Goal: Transaction & Acquisition: Purchase product/service

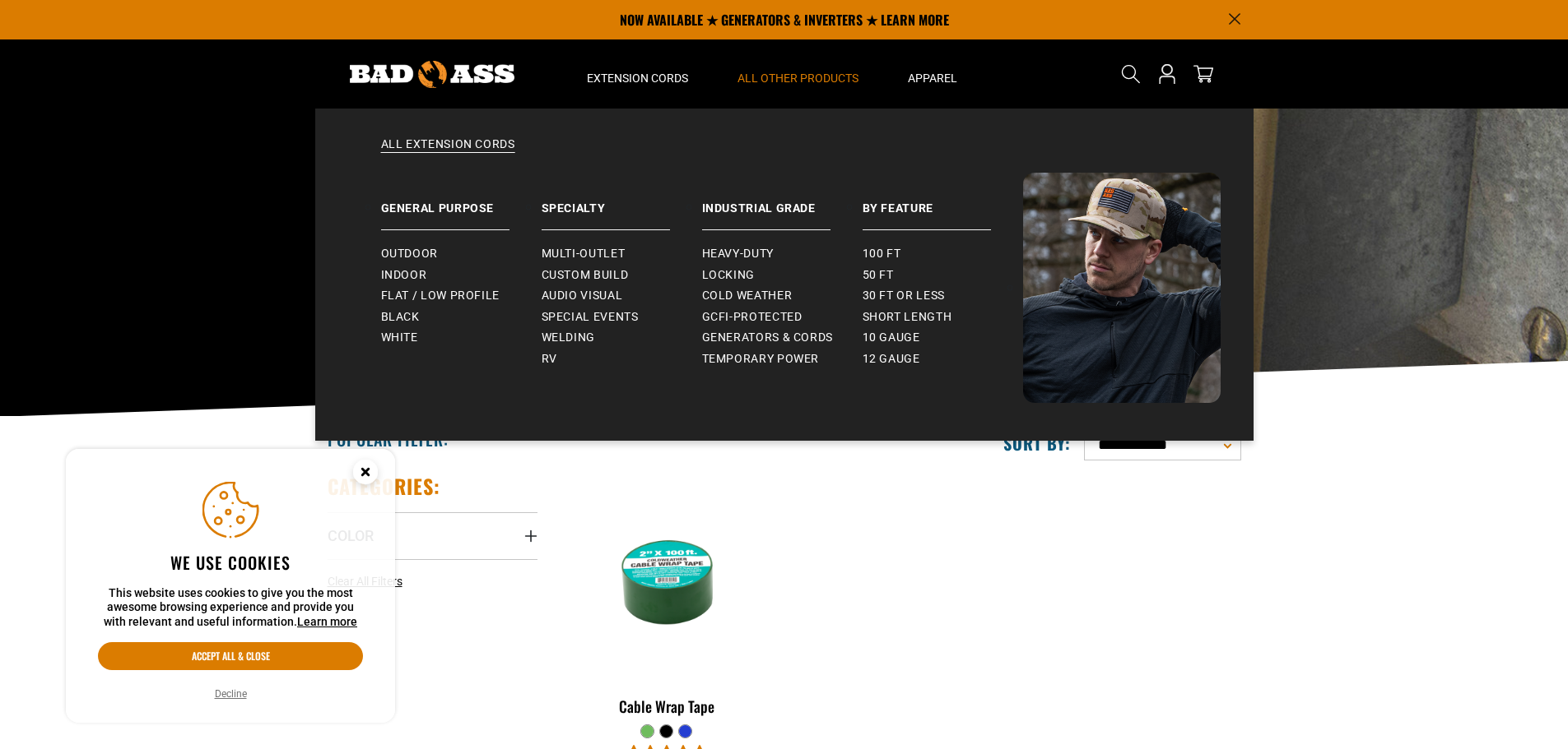
click at [631, 62] on summary "Extension Cords" at bounding box center [637, 73] width 150 height 69
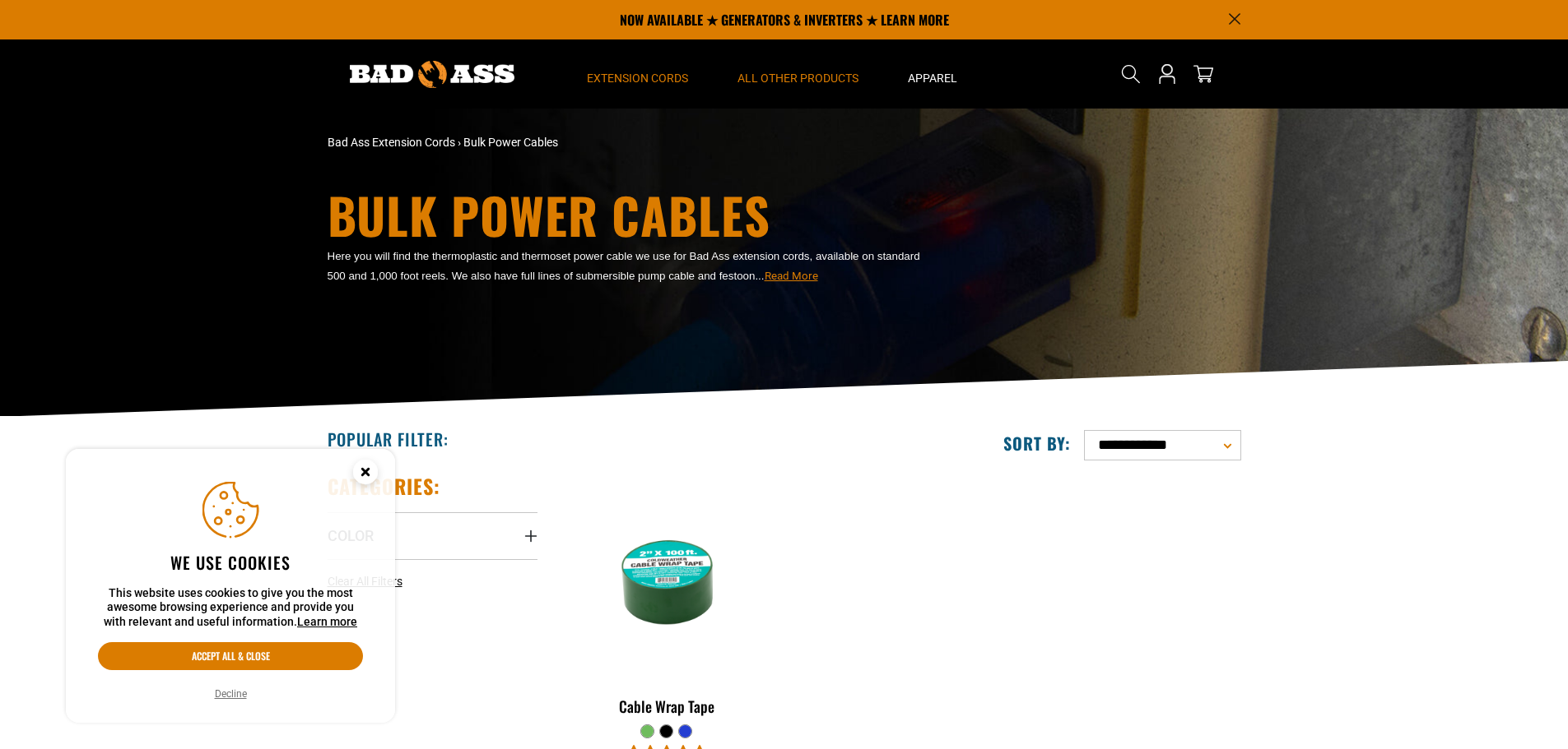
click at [629, 56] on summary "Extension Cords" at bounding box center [637, 73] width 150 height 69
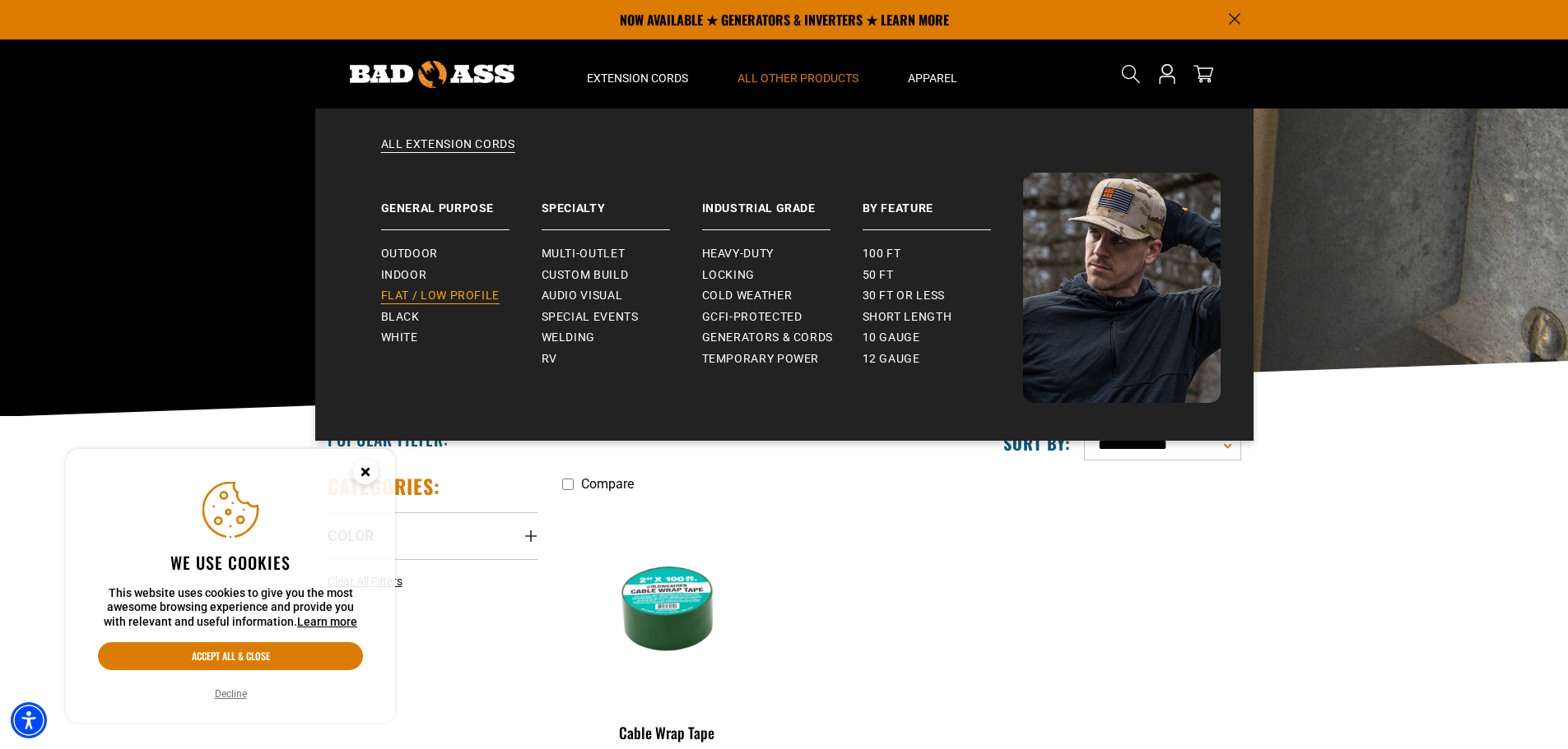
click at [404, 298] on span "Flat / Low Profile" at bounding box center [441, 296] width 119 height 15
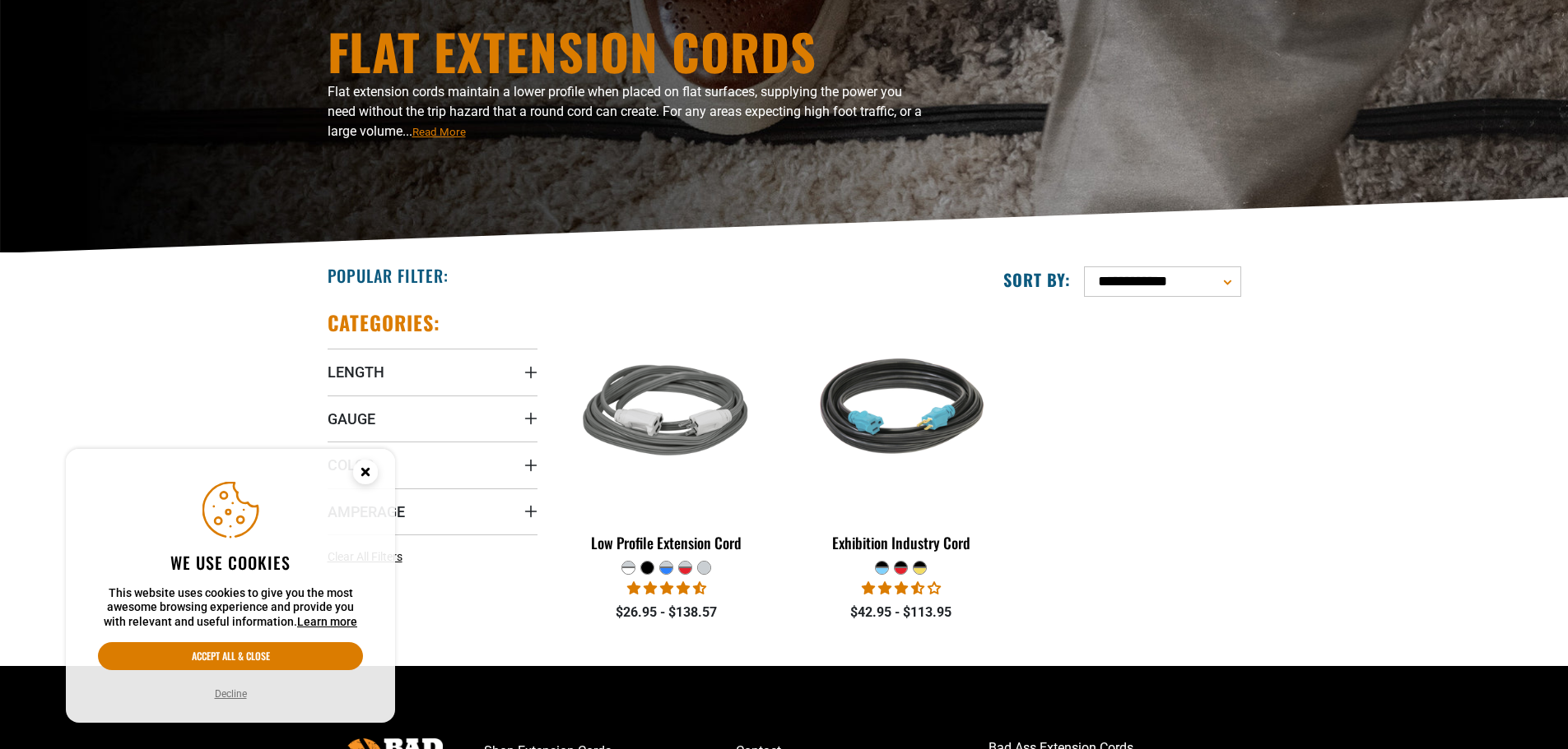
scroll to position [164, 0]
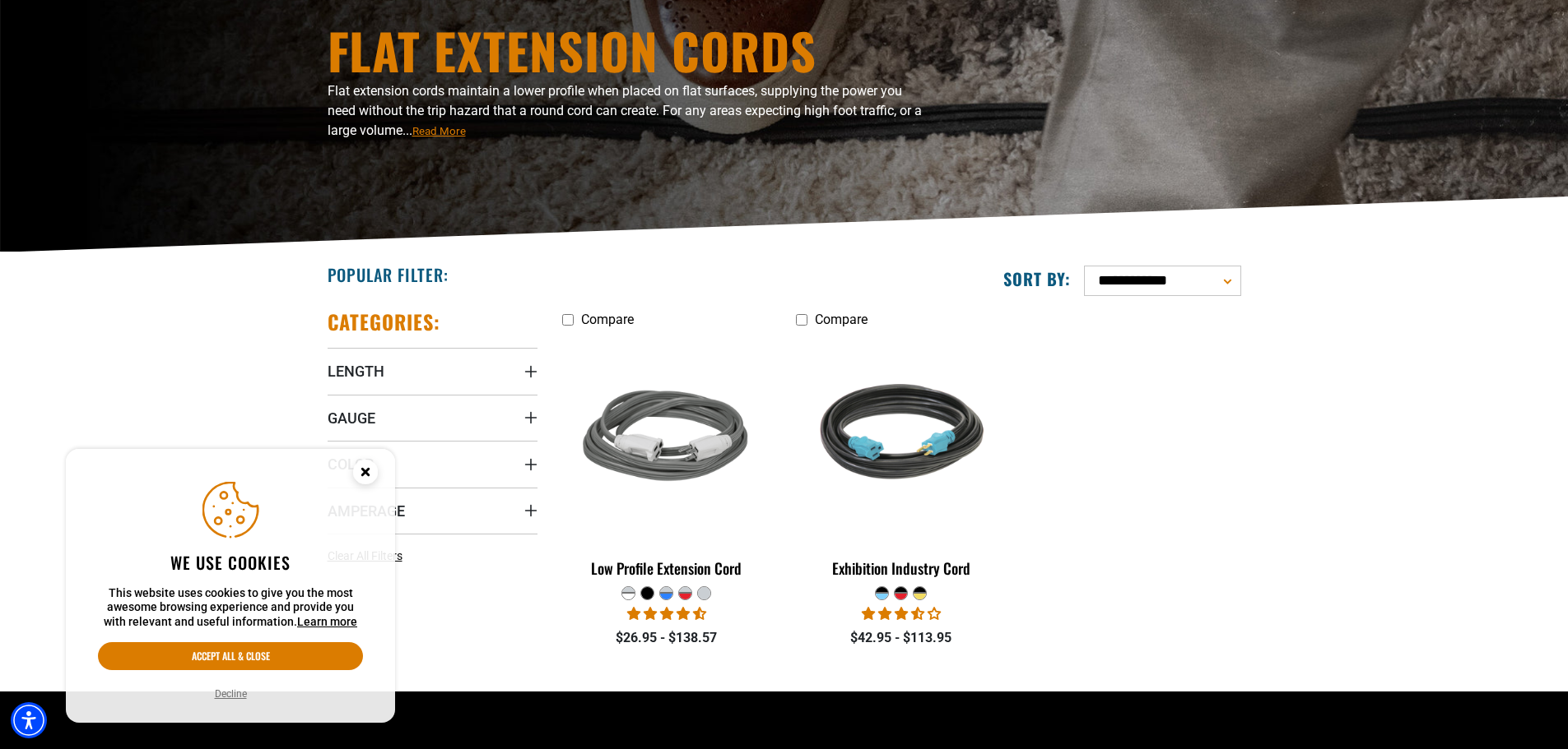
click at [662, 598] on div at bounding box center [666, 596] width 13 height 7
click at [664, 596] on div at bounding box center [666, 596] width 13 height 7
click at [668, 593] on div at bounding box center [666, 596] width 13 height 7
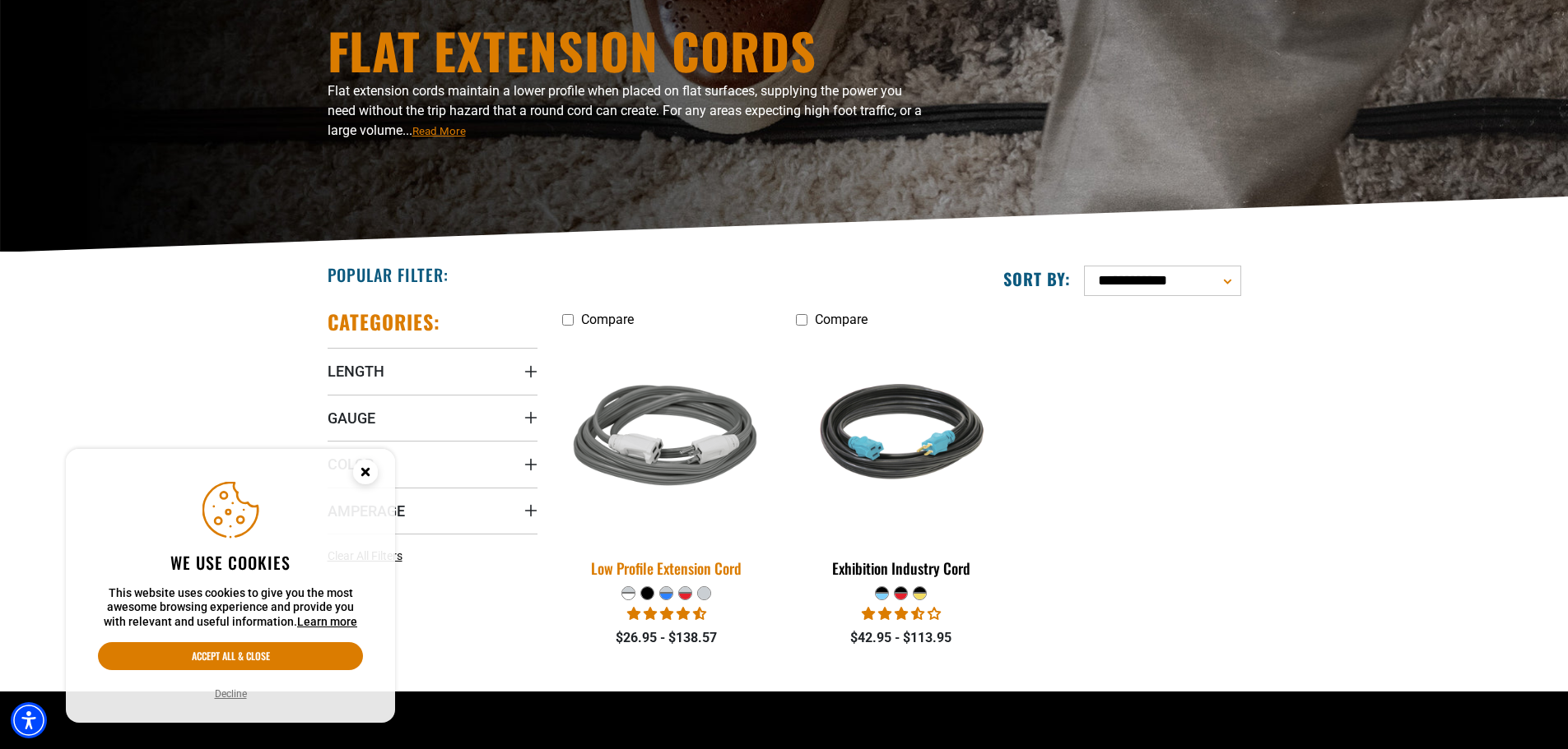
click at [674, 571] on div "Low Profile Extension Cord" at bounding box center [666, 568] width 210 height 15
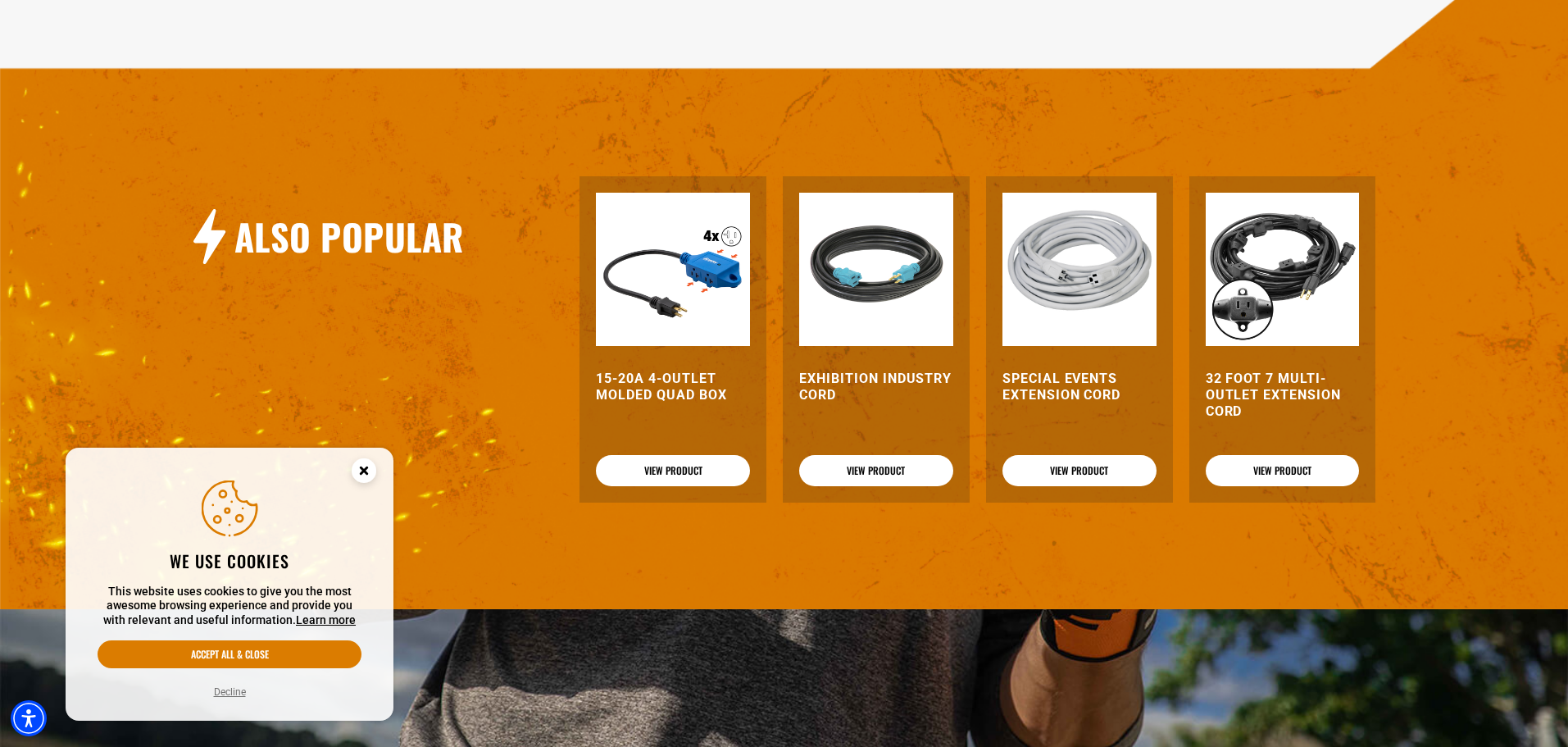
scroll to position [2079, 0]
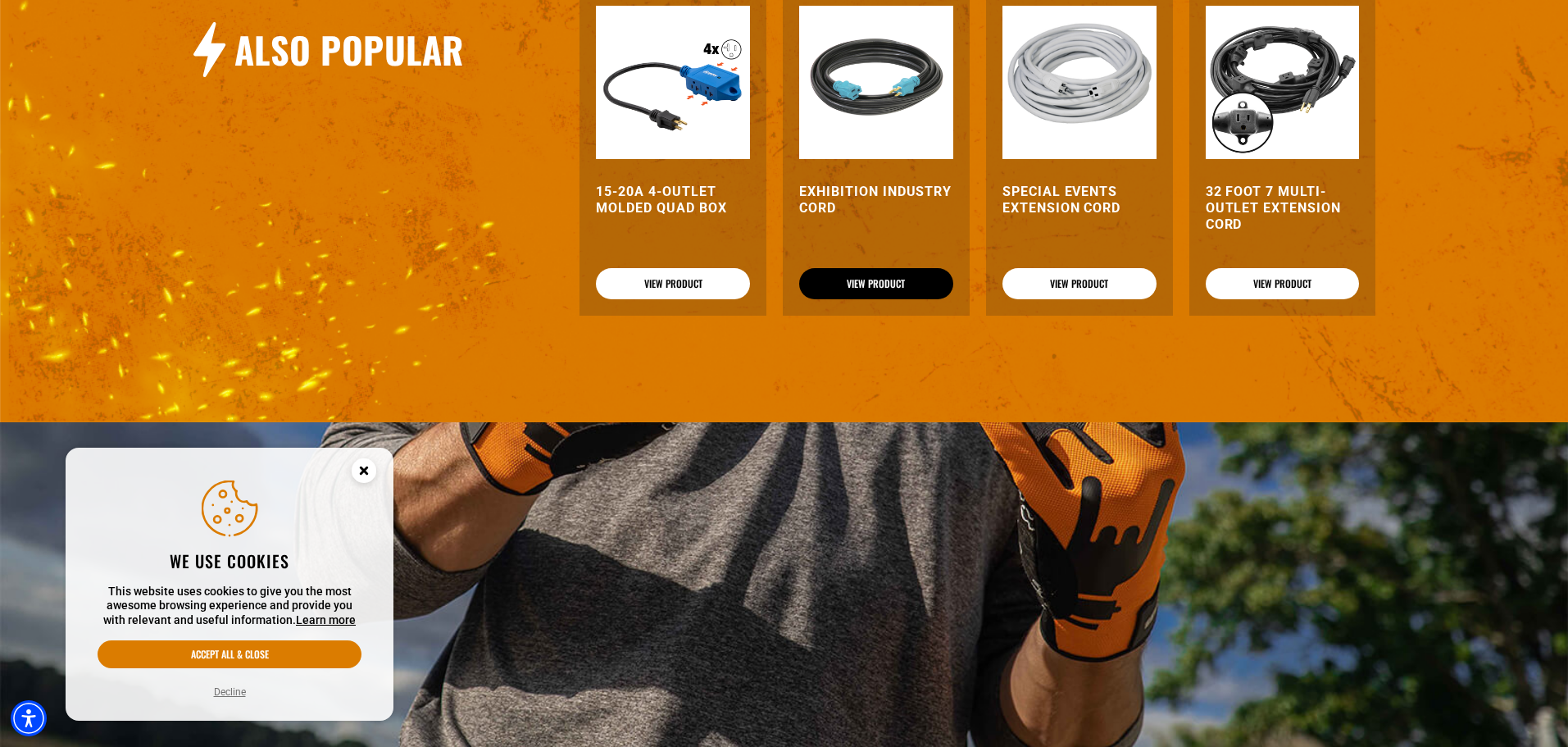
click at [896, 280] on link "View Product" at bounding box center [876, 283] width 154 height 31
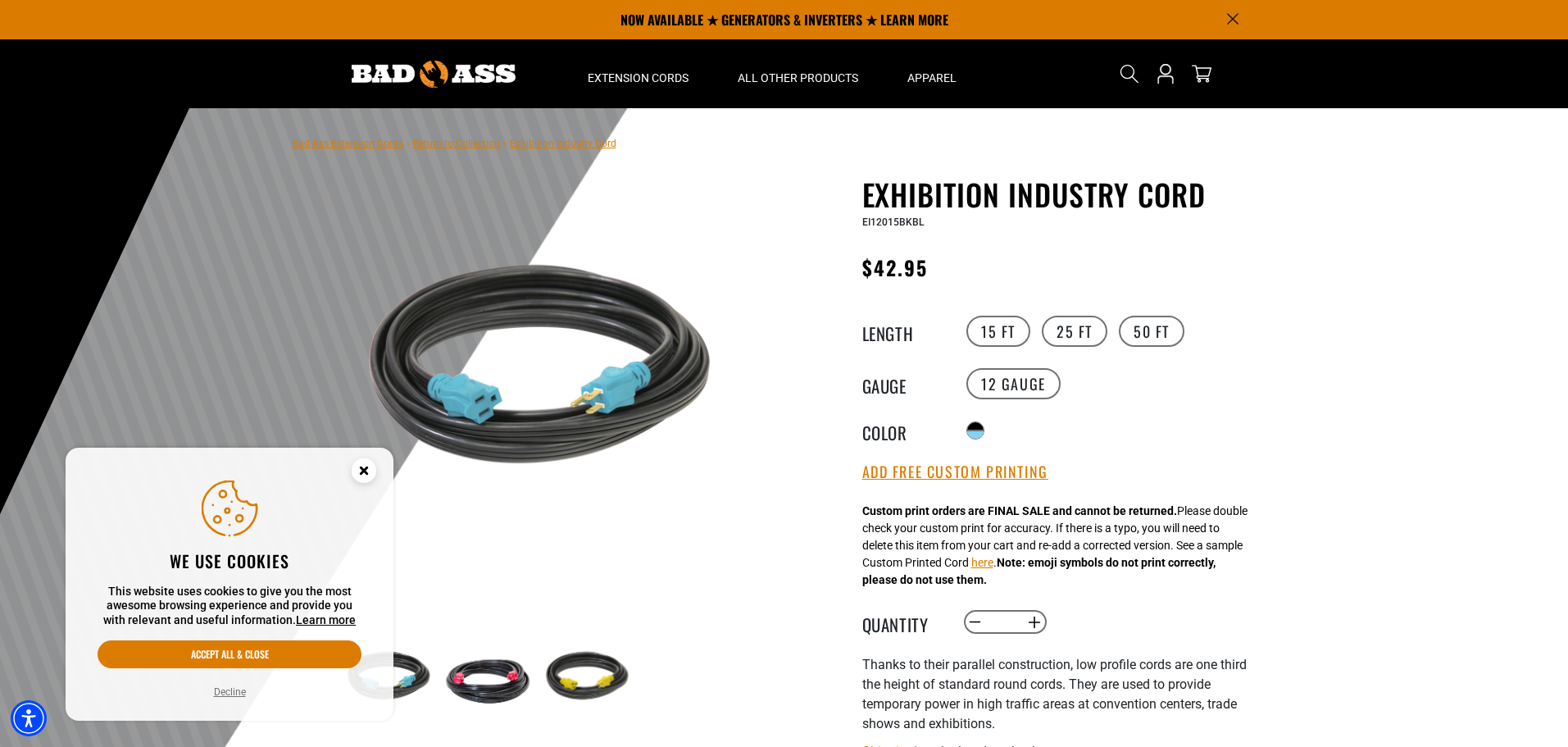
click at [362, 472] on icon "Close this option" at bounding box center [364, 470] width 6 height 6
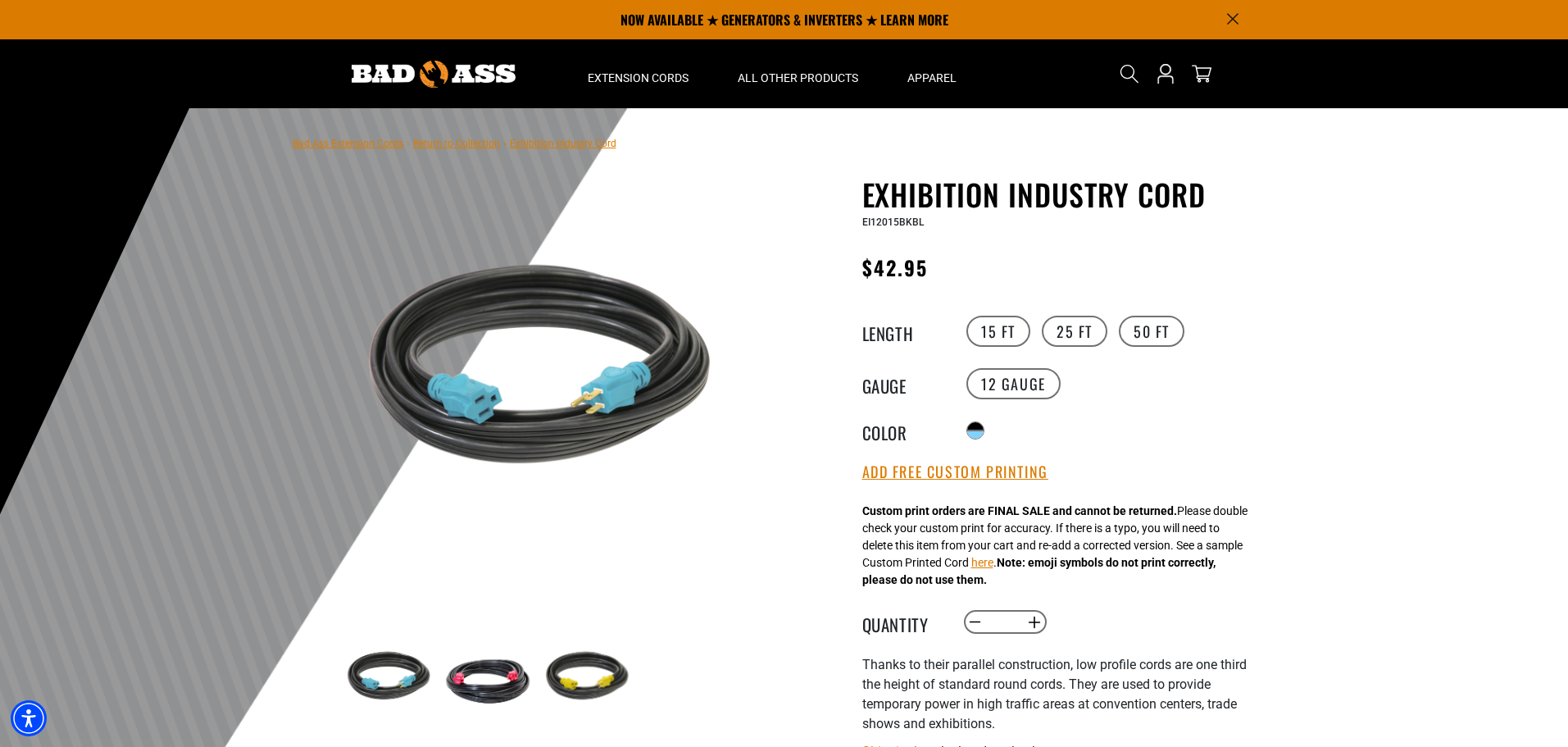
click at [483, 648] on img at bounding box center [488, 680] width 95 height 95
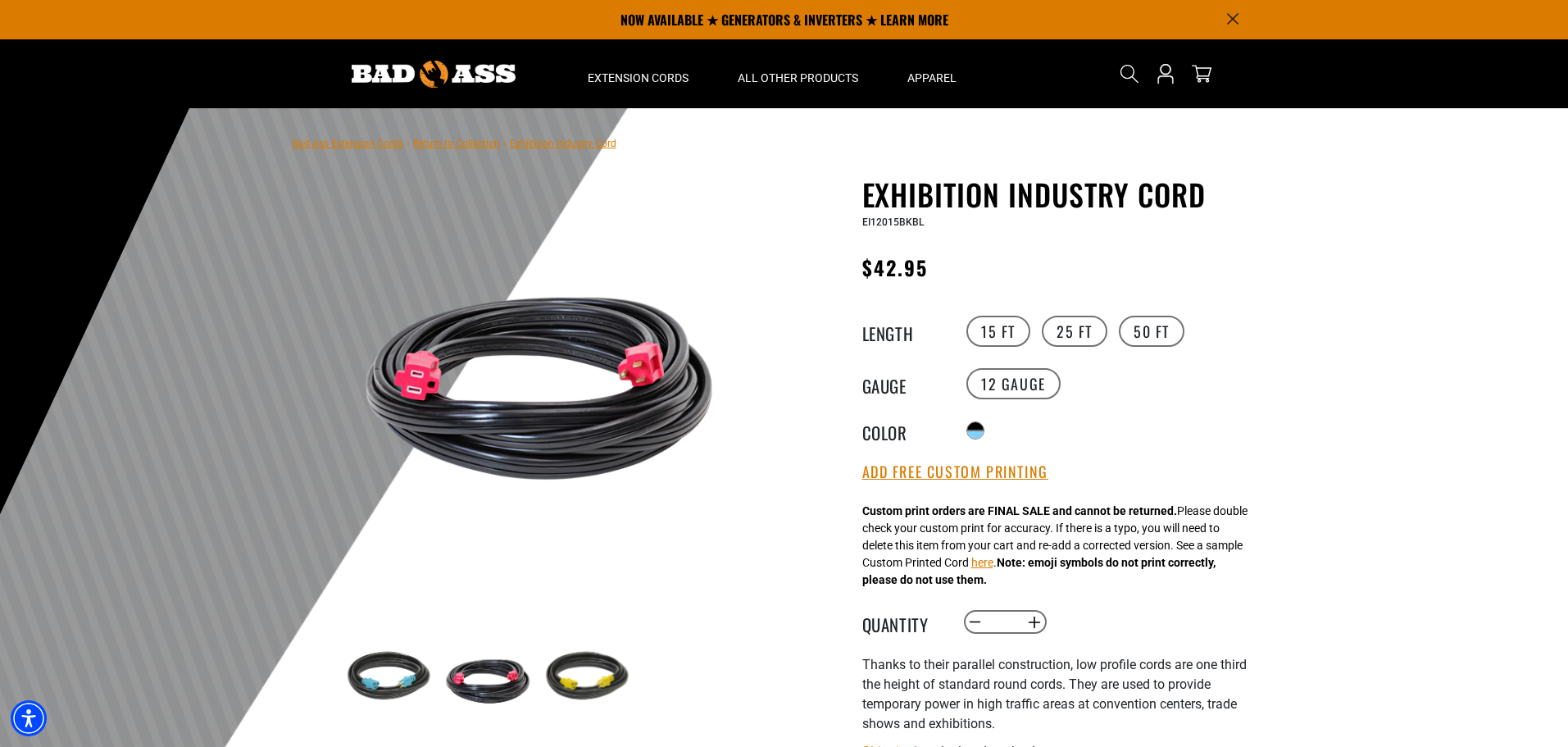
click at [580, 669] on img at bounding box center [587, 680] width 95 height 95
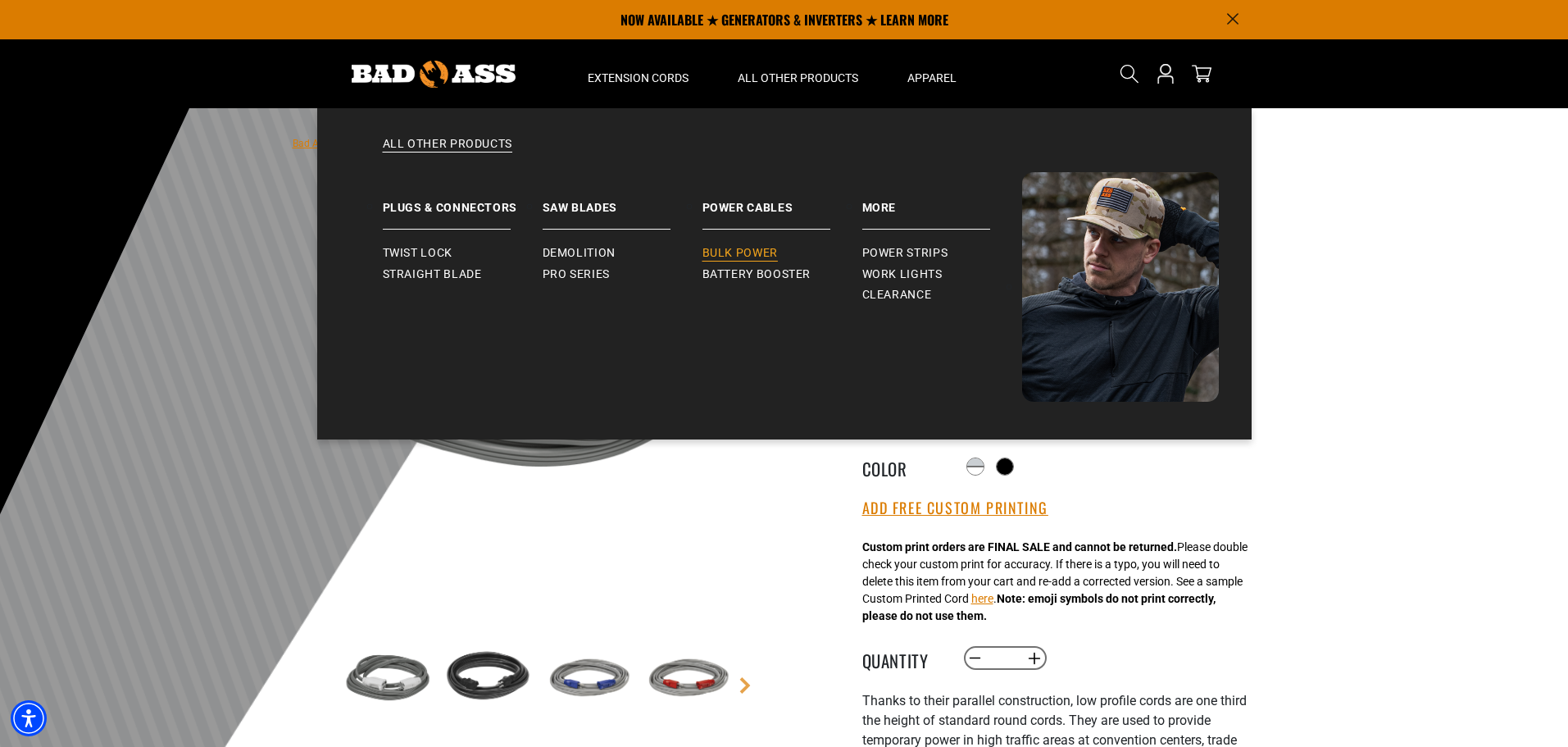
click at [753, 254] on span "Bulk Power" at bounding box center [740, 253] width 75 height 15
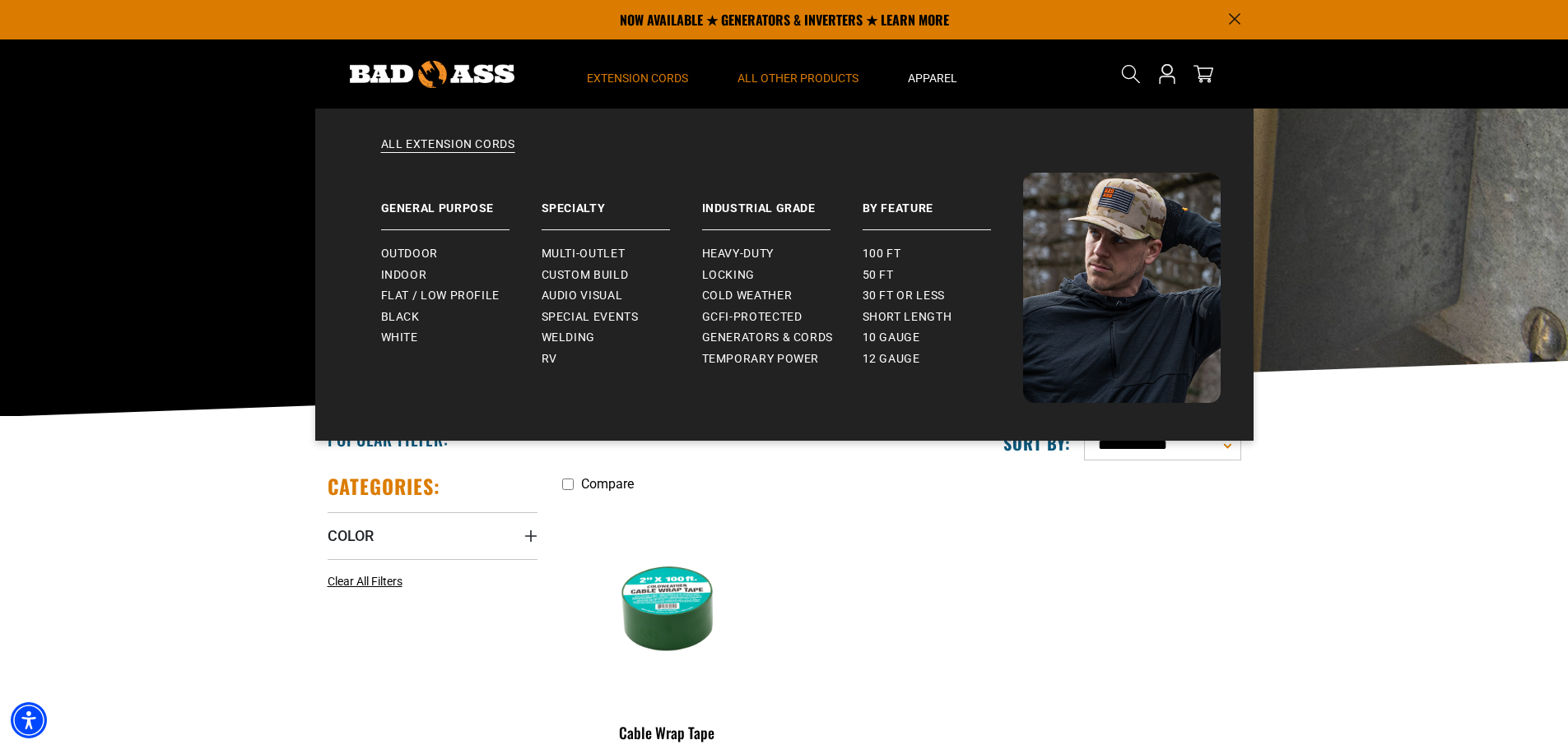
click at [611, 86] on summary "Extension Cords" at bounding box center [637, 73] width 150 height 69
click at [896, 340] on span "10 gauge" at bounding box center [891, 338] width 58 height 15
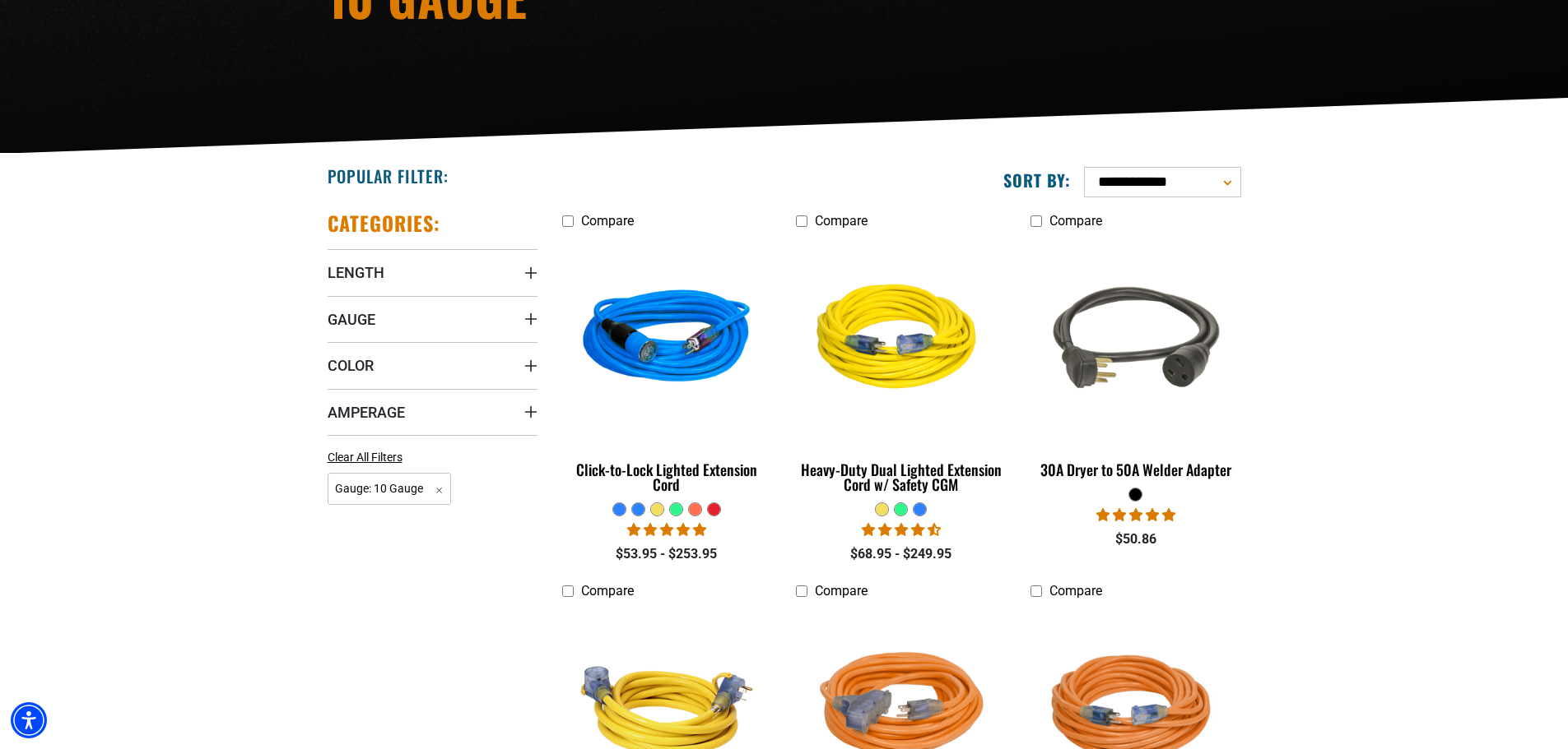
scroll to position [329, 0]
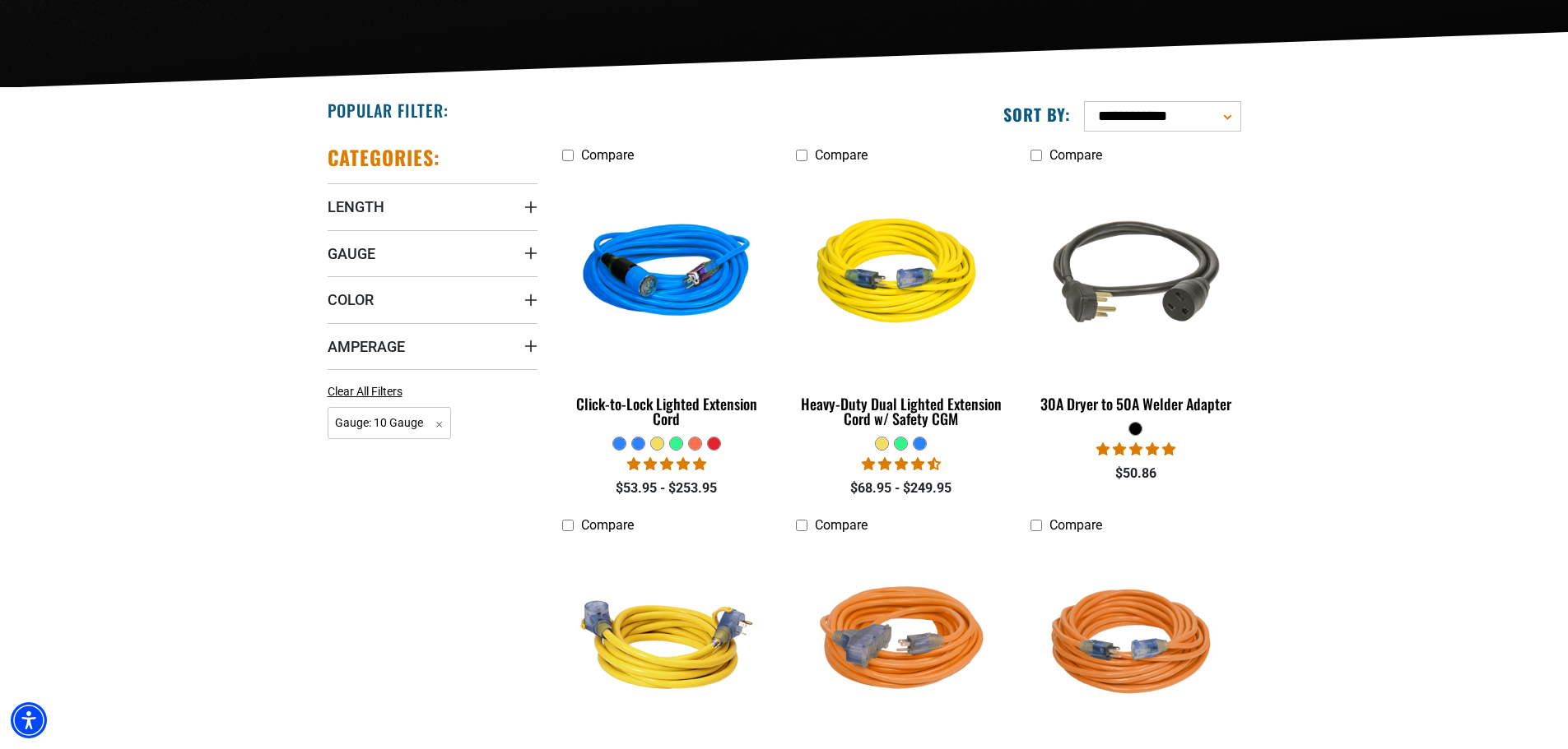
click at [901, 446] on div at bounding box center [901, 443] width 13 height 13
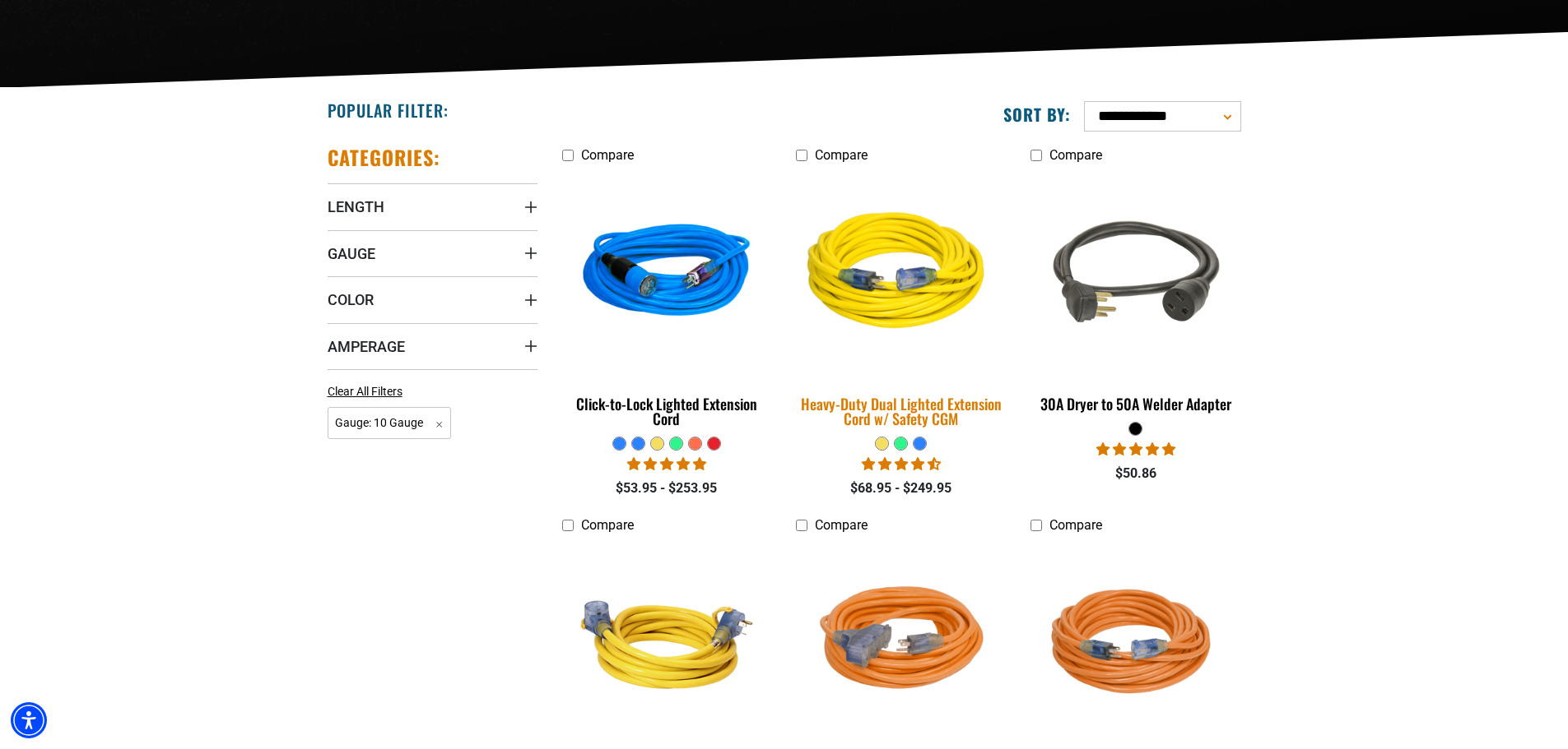
click at [923, 411] on div "Heavy-Duty Dual Lighted Extension Cord w/ Safety CGM" at bounding box center [901, 411] width 210 height 29
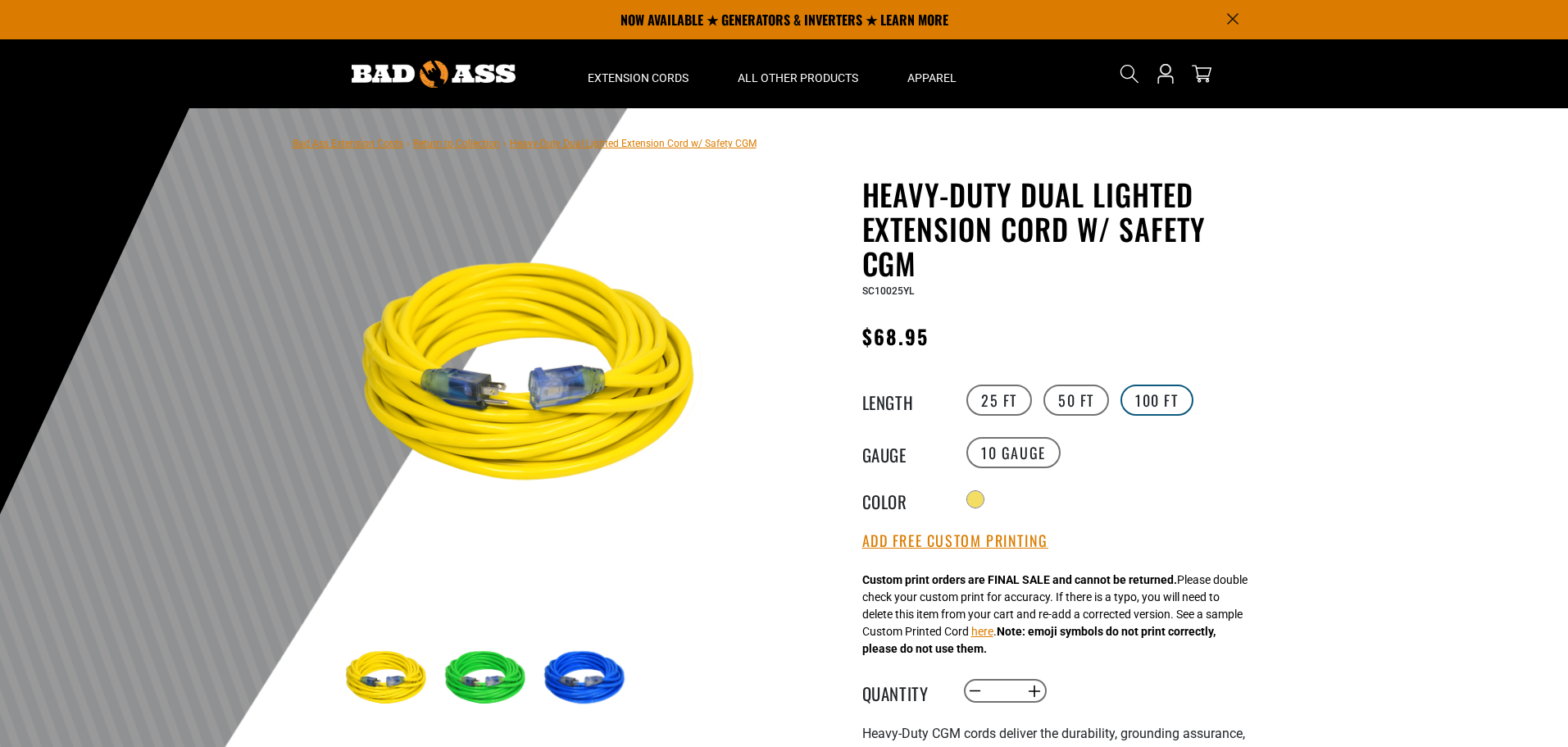
click at [1140, 403] on label "100 FT" at bounding box center [1157, 400] width 73 height 31
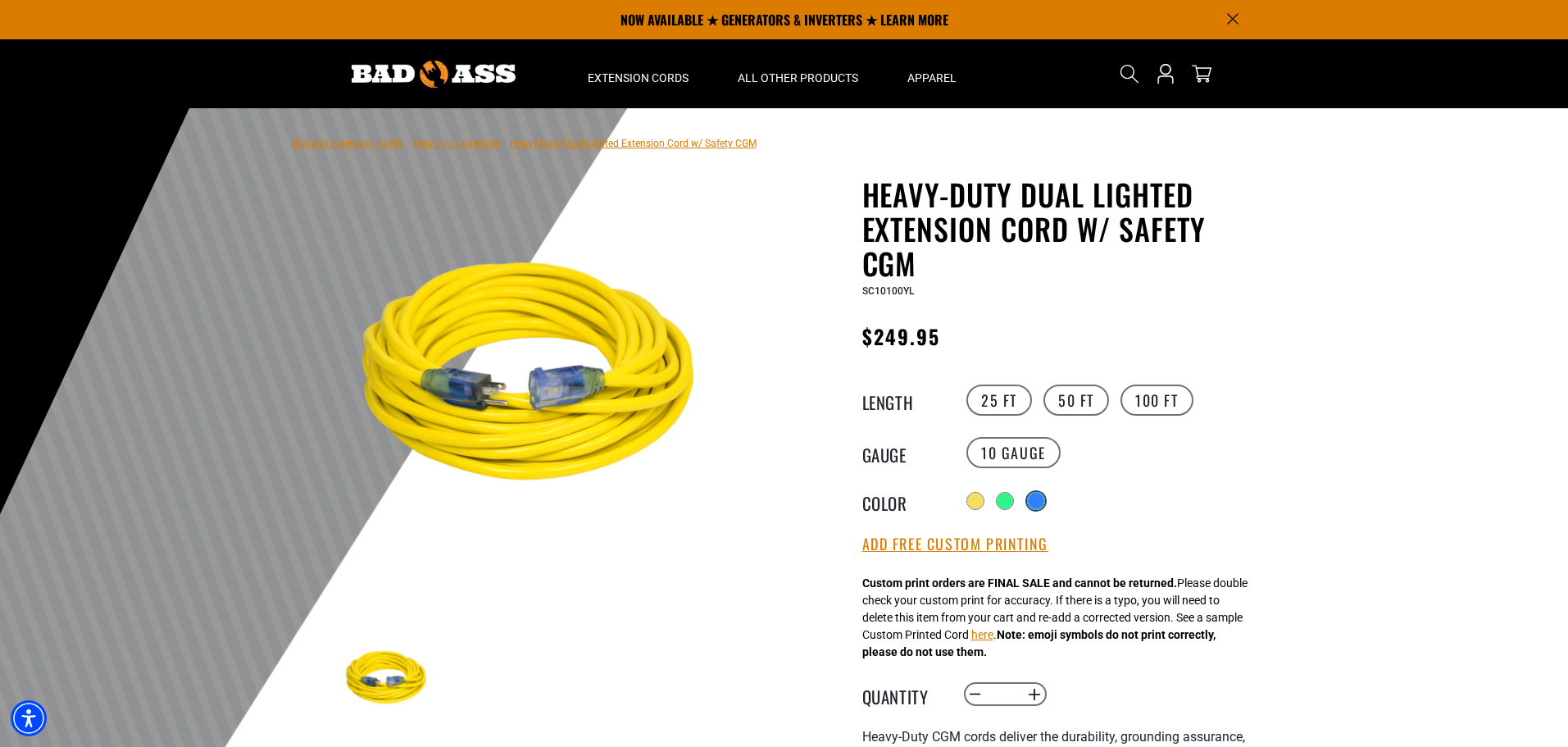
click at [1039, 504] on div at bounding box center [1036, 501] width 17 height 17
